Goal: Task Accomplishment & Management: Manage account settings

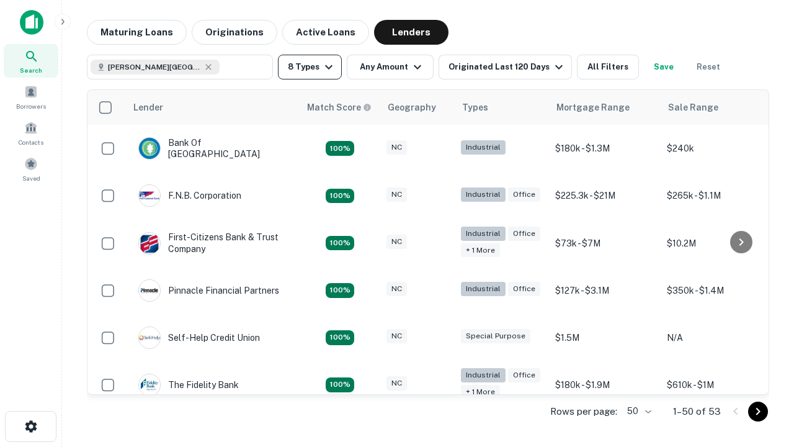
click at [309, 67] on button "8 Types" at bounding box center [310, 67] width 64 height 25
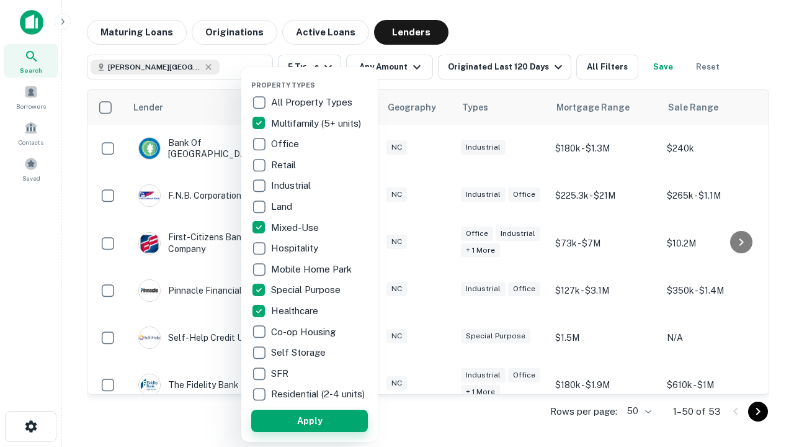
click at [309, 420] on button "Apply" at bounding box center [309, 420] width 117 height 22
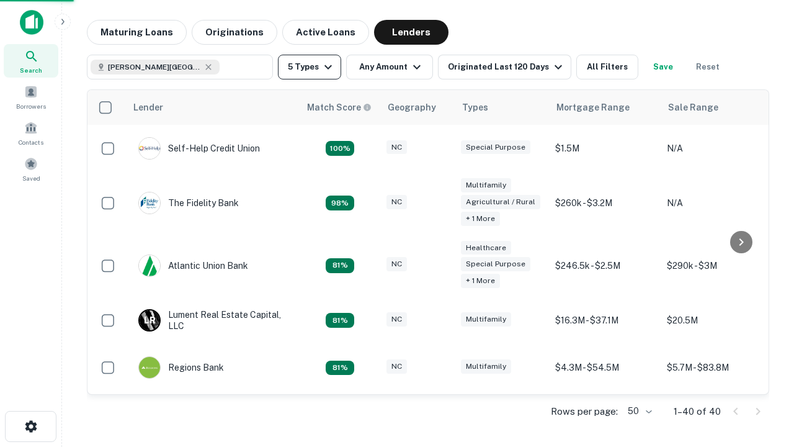
click at [309, 67] on button "5 Types" at bounding box center [309, 67] width 63 height 25
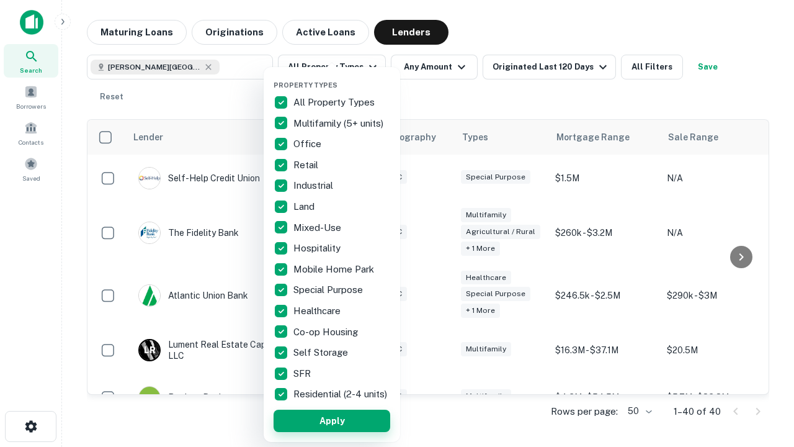
click at [332, 420] on button "Apply" at bounding box center [332, 420] width 117 height 22
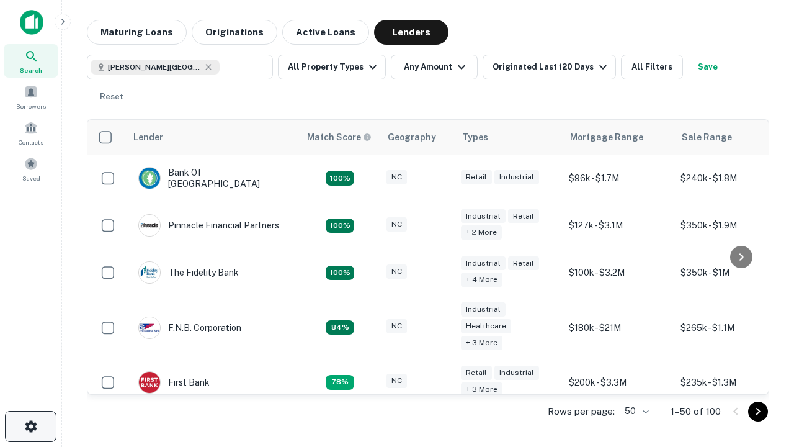
click at [30, 426] on icon "button" at bounding box center [31, 426] width 15 height 15
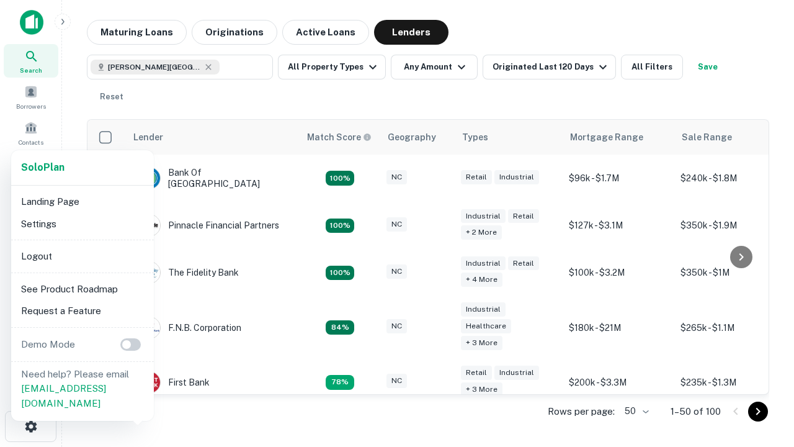
click at [82, 256] on li "Logout" at bounding box center [82, 256] width 133 height 22
